Goal: Find specific page/section: Find specific page/section

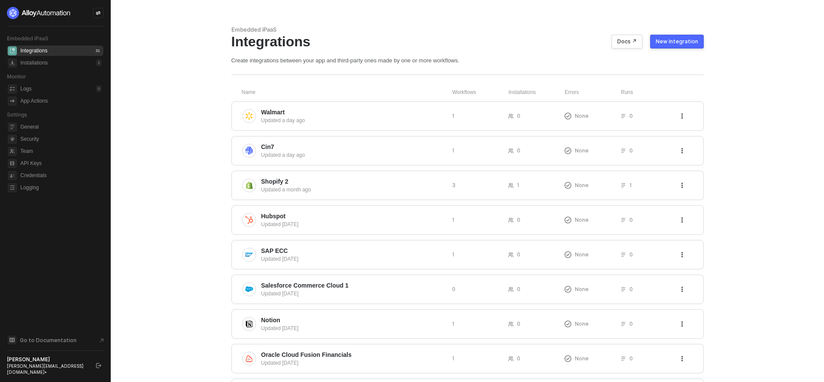
click at [97, 364] on button "button" at bounding box center [98, 365] width 10 height 10
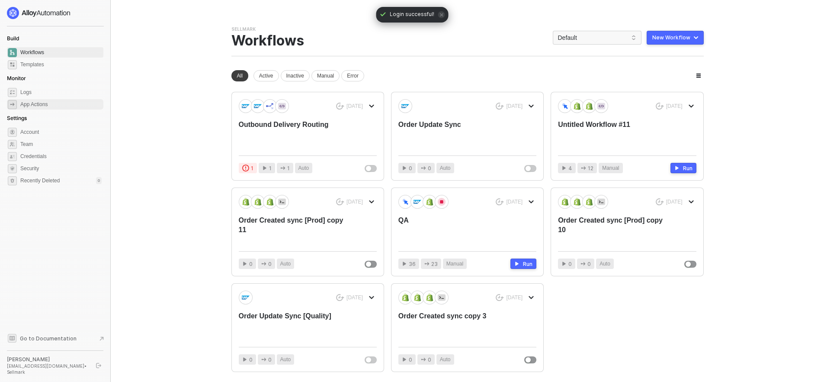
click at [48, 101] on div "App Actions" at bounding box center [33, 104] width 27 height 7
